Goal: Task Accomplishment & Management: Use online tool/utility

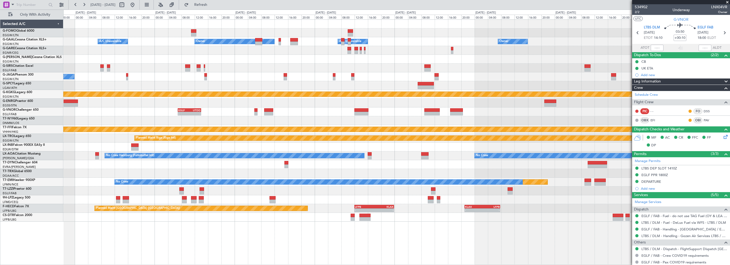
click at [195, 88] on div "Owner A/C Unavailable Owner A/C Unavailable Owner Planned Maint [GEOGRAPHIC_DAT…" at bounding box center [396, 121] width 666 height 202
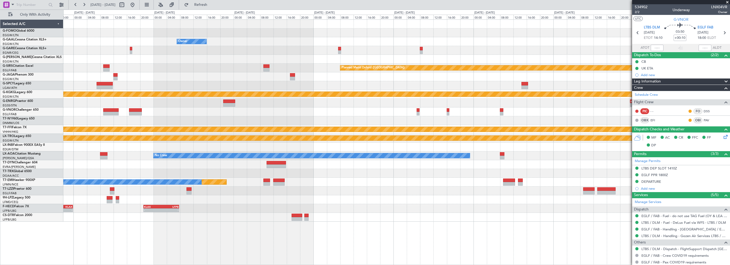
click at [180, 96] on div "Owner Owner A/C Unavailable Owner Owner Planned Maint [GEOGRAPHIC_DATA] ([GEOGR…" at bounding box center [396, 121] width 666 height 202
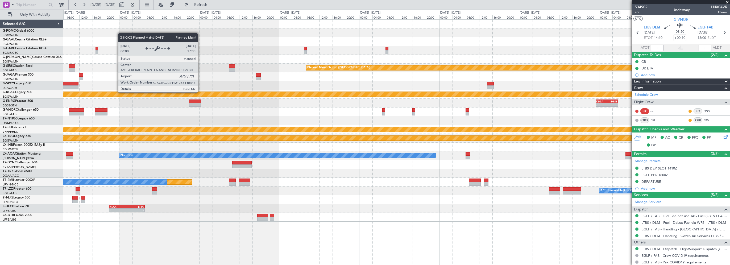
click at [204, 92] on div "Owner Owner Owner A/C Unavailable Owner Planned Maint [GEOGRAPHIC_DATA] ([GEOGR…" at bounding box center [396, 121] width 666 height 202
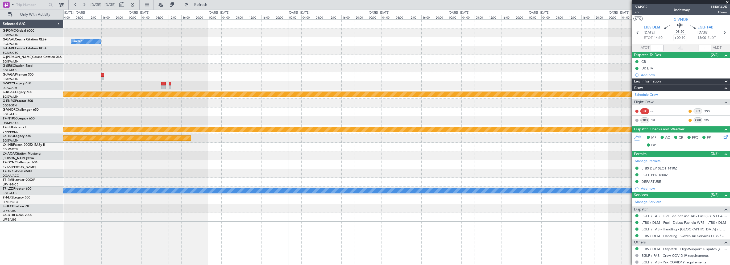
click at [213, 98] on div "Owner Planned Maint [GEOGRAPHIC_DATA] ([GEOGRAPHIC_DATA]) Planned Maint [GEOGRA…" at bounding box center [396, 121] width 666 height 202
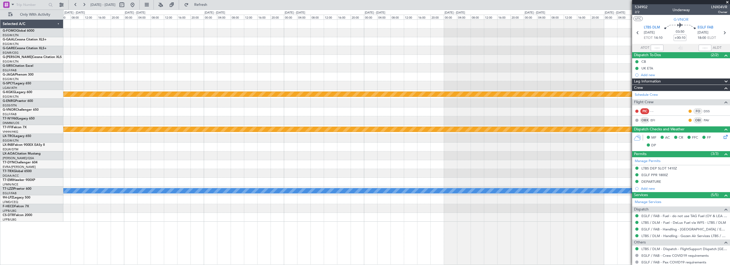
click at [321, 99] on div "Owner Planned Maint [GEOGRAPHIC_DATA] ([PERSON_NAME] Intl) [PERSON_NAME] [PERSO…" at bounding box center [396, 121] width 666 height 202
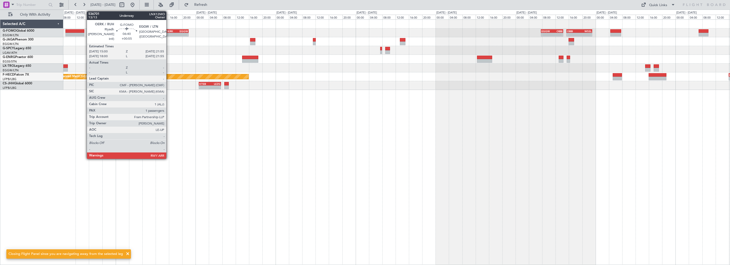
click at [169, 30] on div "OERK" at bounding box center [171, 31] width 11 height 3
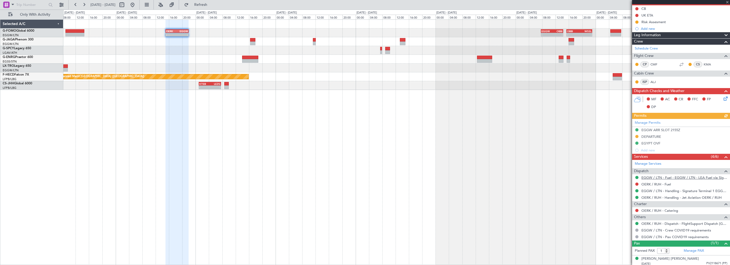
scroll to position [53, 0]
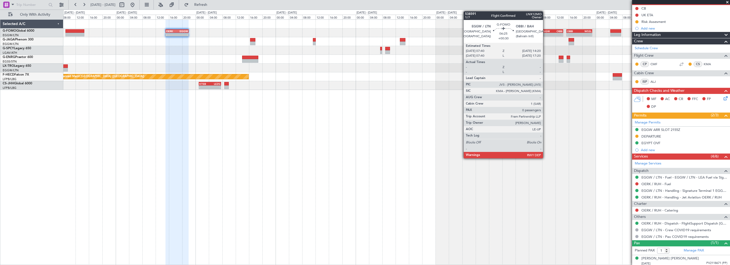
click at [545, 31] on div "EGGW" at bounding box center [546, 31] width 11 height 3
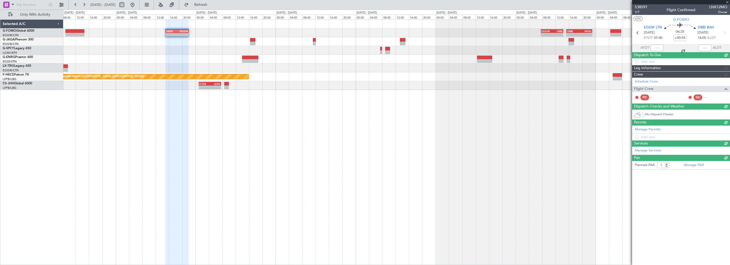
type input "+00:30"
type input "0"
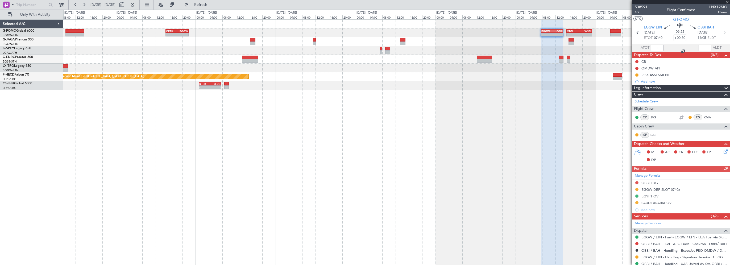
click at [636, 187] on div "Manage Permits OBBI LDG EGGW DEP SLOT 0740z EGYPT OVF [GEOGRAPHIC_DATA] OVF Add…" at bounding box center [681, 192] width 98 height 41
click at [636, 188] on button at bounding box center [636, 189] width 3 height 3
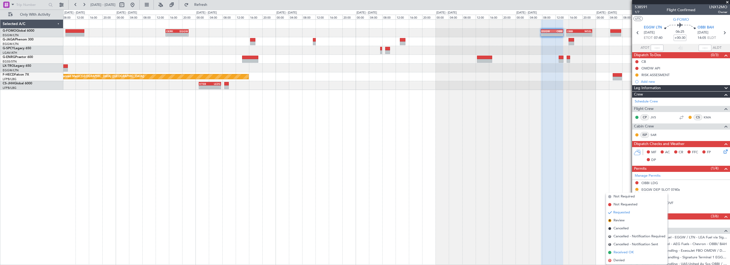
click at [622, 253] on span "Received OK" at bounding box center [623, 252] width 20 height 5
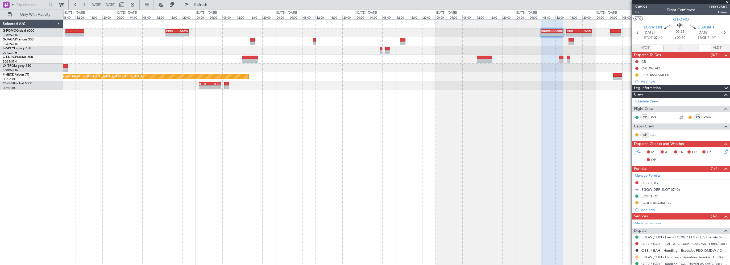
click at [636, 256] on button at bounding box center [636, 256] width 3 height 3
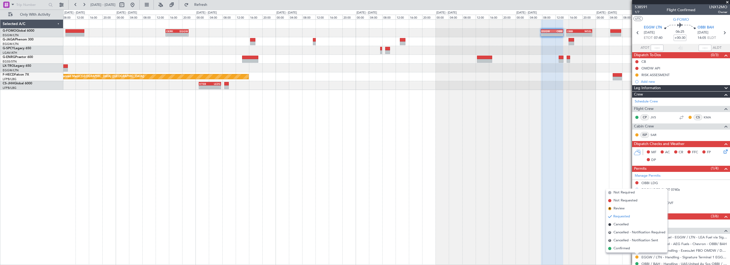
drag, startPoint x: 623, startPoint y: 248, endPoint x: 626, endPoint y: 245, distance: 4.0
click at [624, 248] on span "Confirmed" at bounding box center [621, 248] width 16 height 5
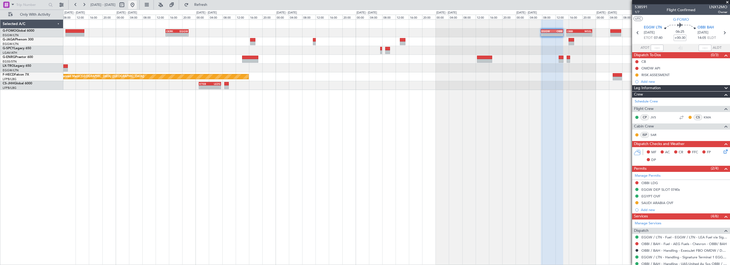
click at [137, 4] on button at bounding box center [132, 5] width 9 height 9
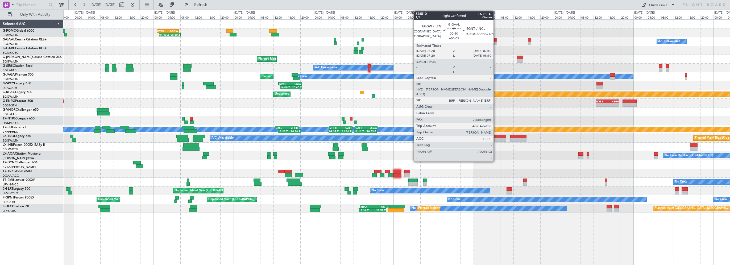
click at [496, 40] on div at bounding box center [495, 40] width 3 height 4
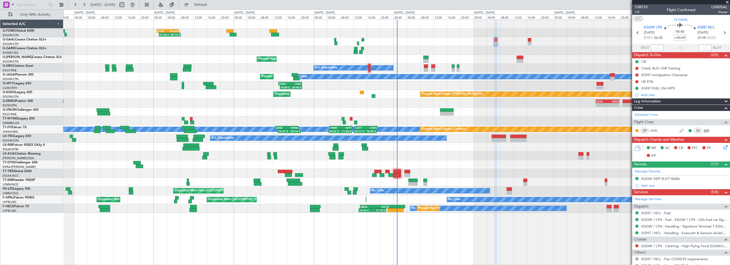
click at [703, 129] on link "BRP" at bounding box center [709, 130] width 12 height 5
